Goal: Information Seeking & Learning: Learn about a topic

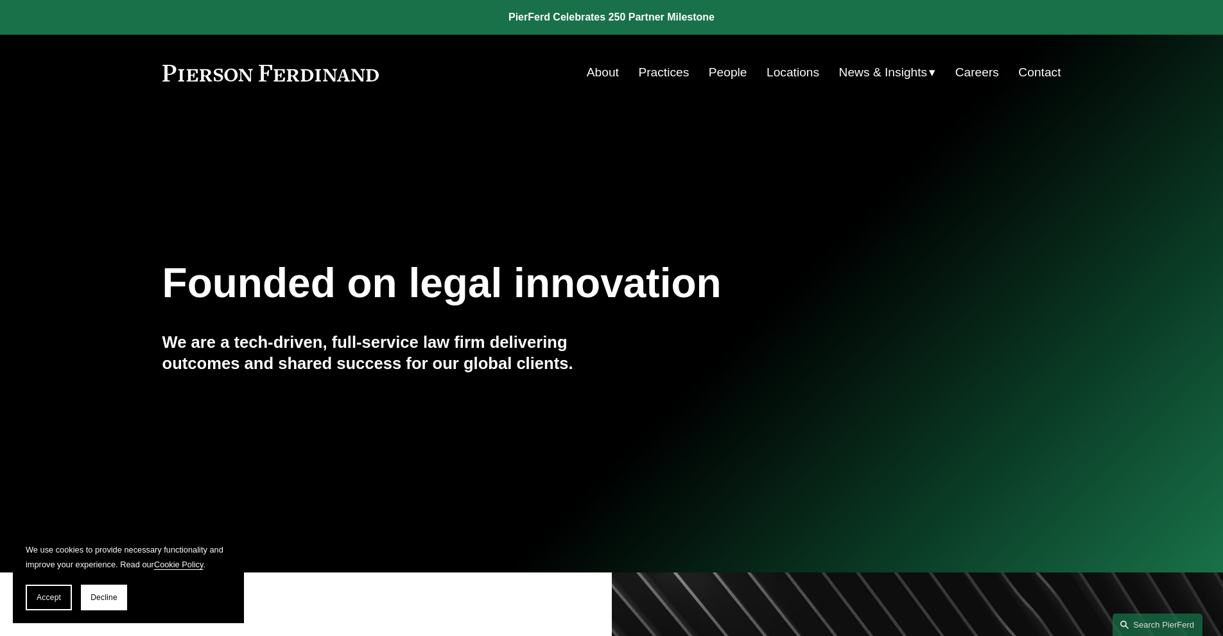
click at [653, 73] on link "Practices" at bounding box center [663, 72] width 51 height 24
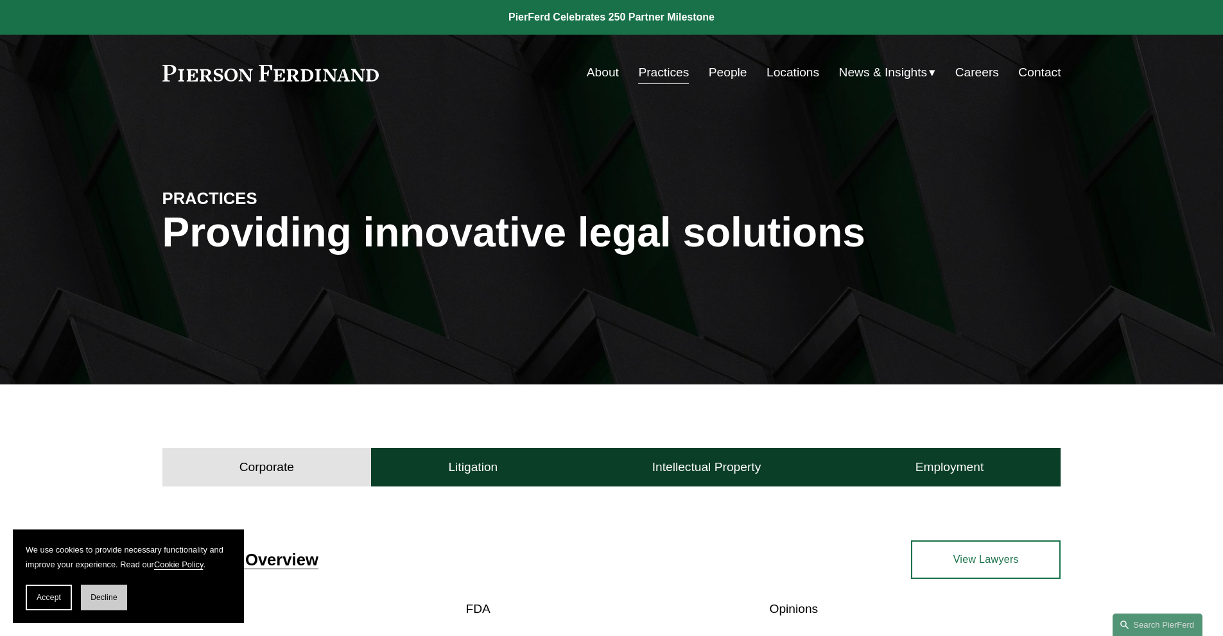
click at [91, 598] on span "Decline" at bounding box center [104, 597] width 27 height 9
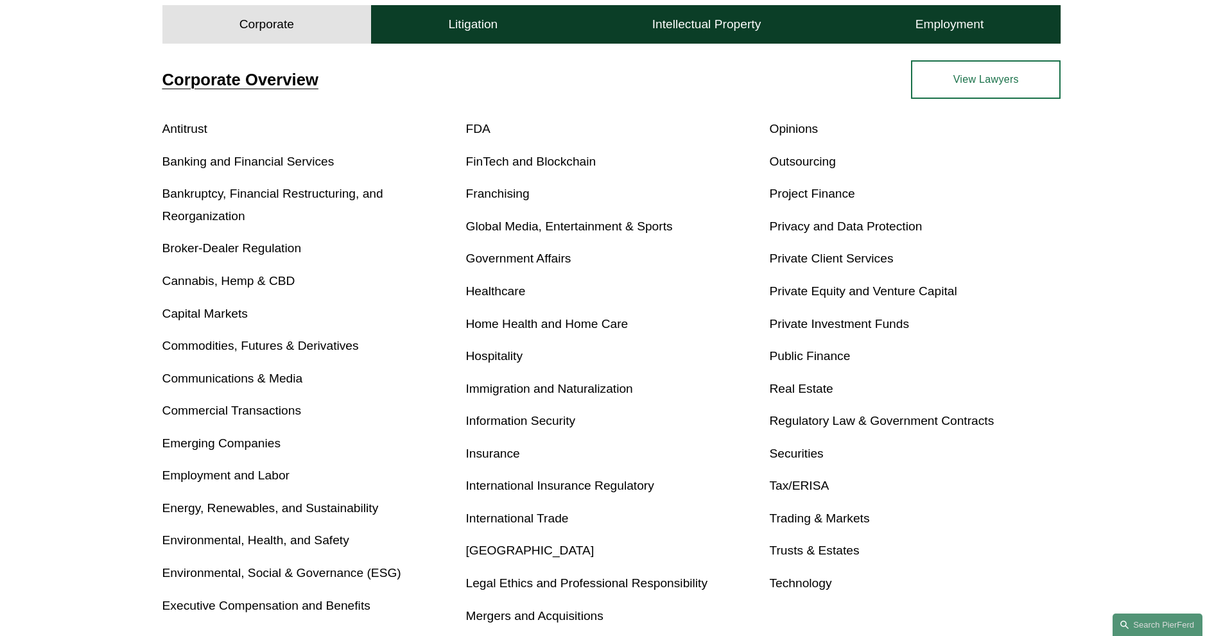
scroll to position [514, 0]
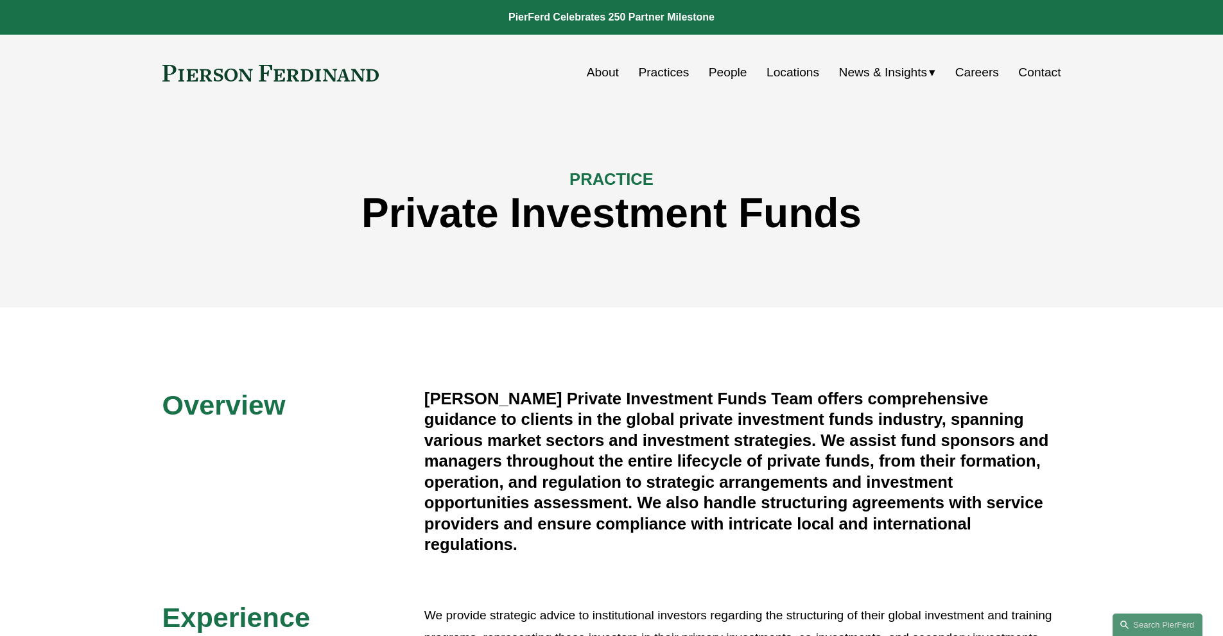
drag, startPoint x: 678, startPoint y: 511, endPoint x: 363, endPoint y: 272, distance: 395.4
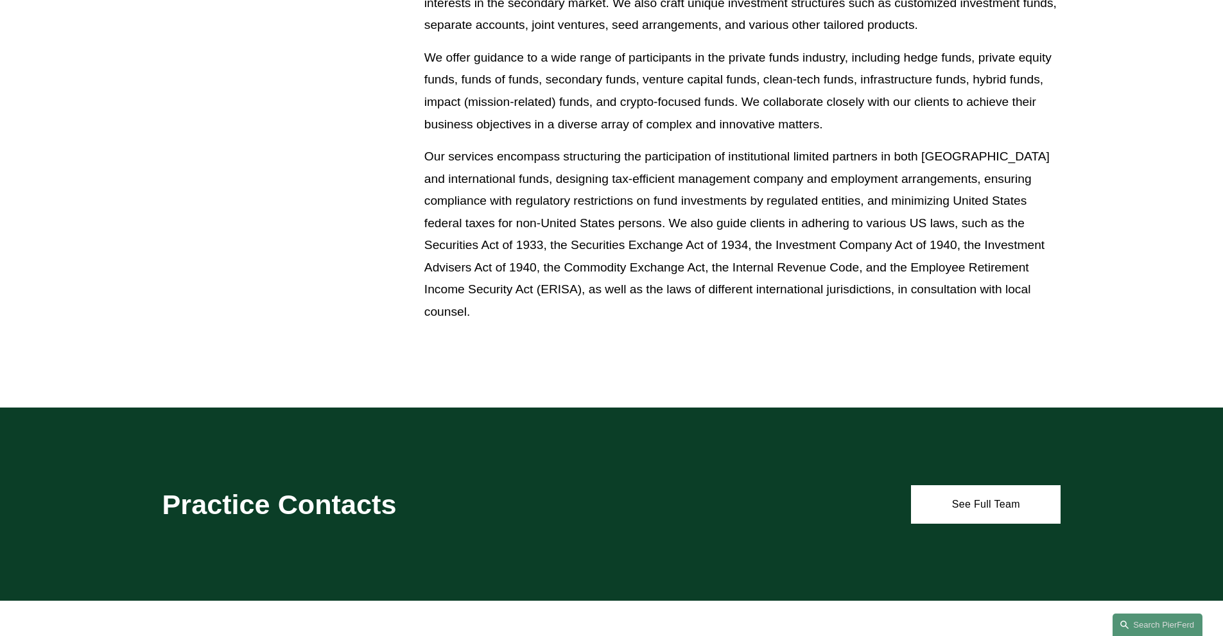
scroll to position [1624, 0]
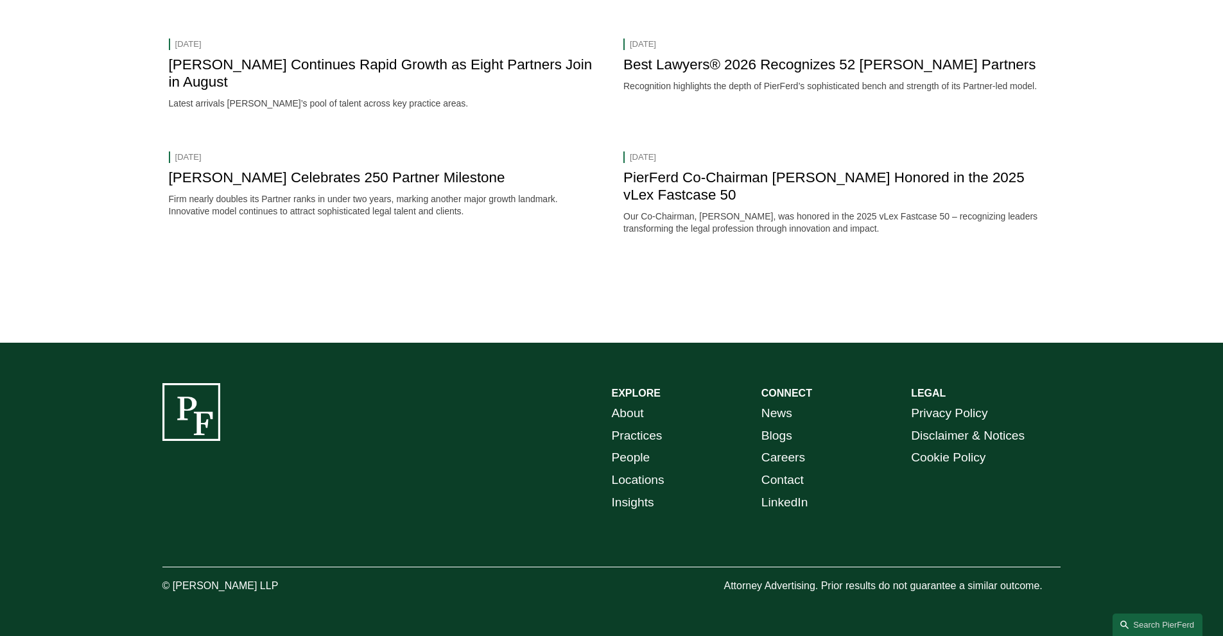
drag, startPoint x: 751, startPoint y: 175, endPoint x: 631, endPoint y: 561, distance: 404.6
